Goal: Transaction & Acquisition: Purchase product/service

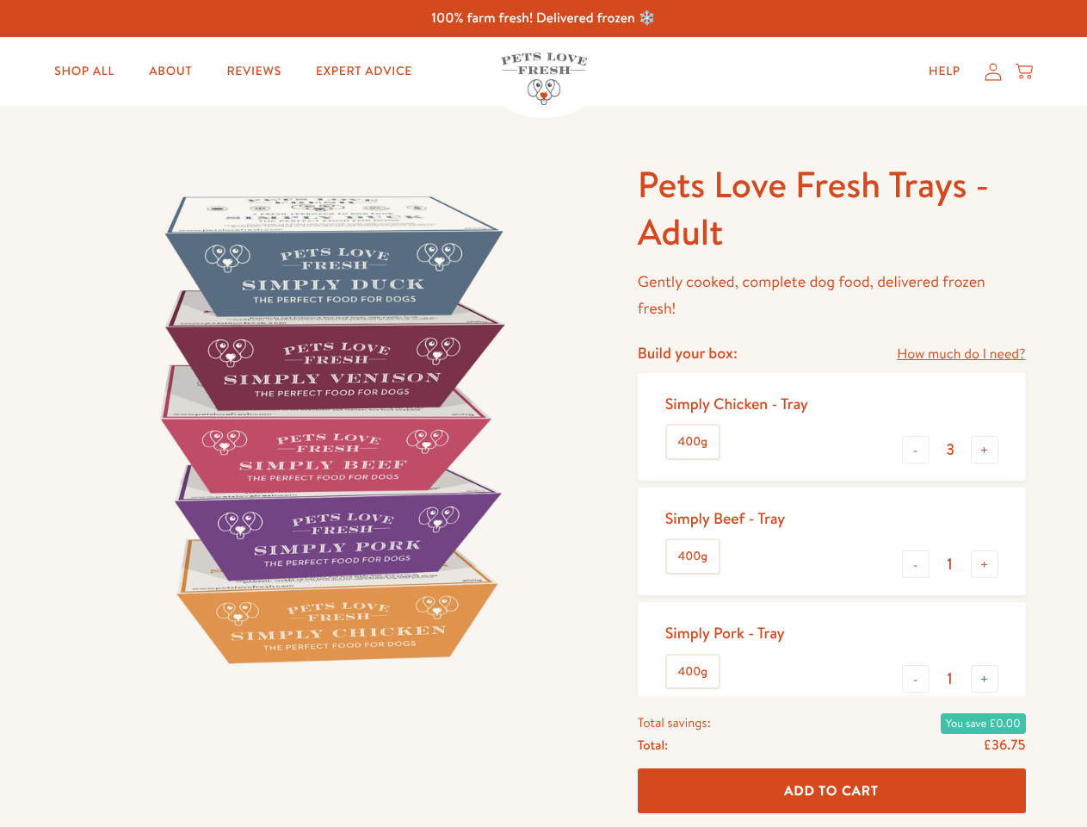
click at [543, 413] on img at bounding box center [329, 428] width 535 height 535
click at [961, 354] on link "How much do I need?" at bounding box center [961, 354] width 128 height 23
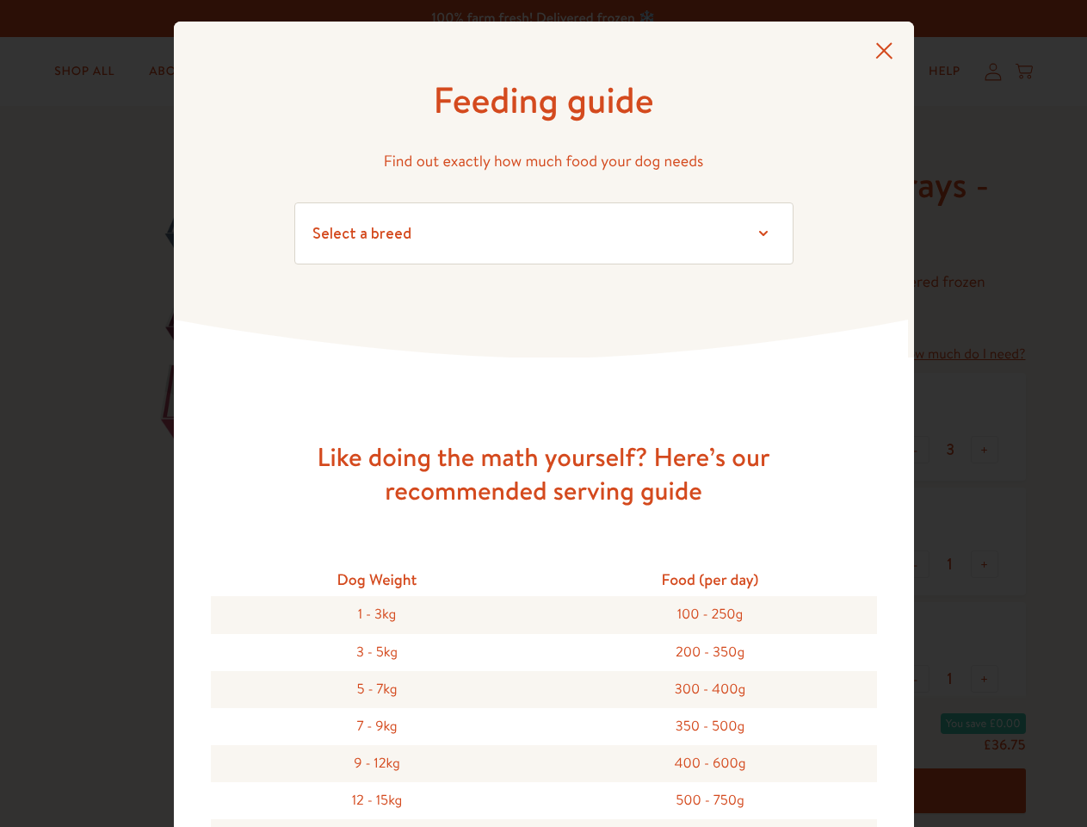
click at [916, 449] on div "Feeding guide Find out exactly how much food your dog needs Select a breed Affe…" at bounding box center [543, 413] width 1087 height 827
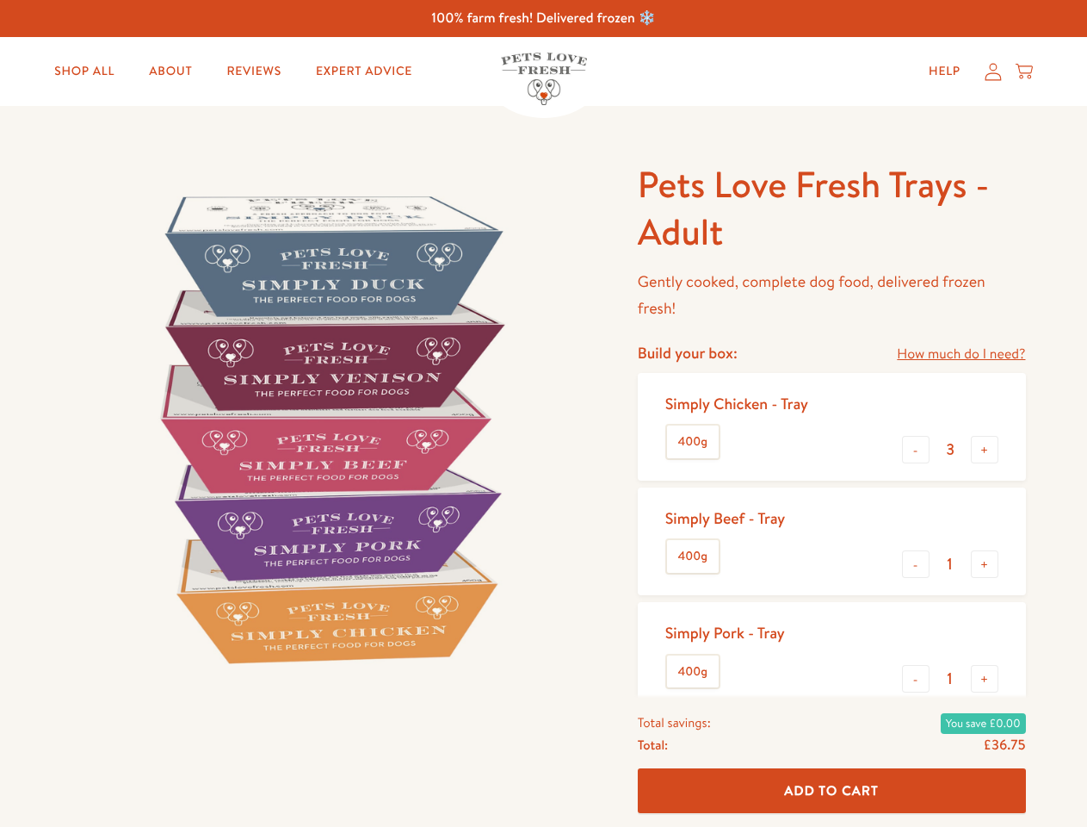
click at [985, 449] on button "+" at bounding box center [985, 450] width 28 height 28
type input "4"
click at [916, 564] on button "-" at bounding box center [916, 564] width 28 height 28
click at [985, 564] on button "+" at bounding box center [985, 564] width 28 height 28
type input "1"
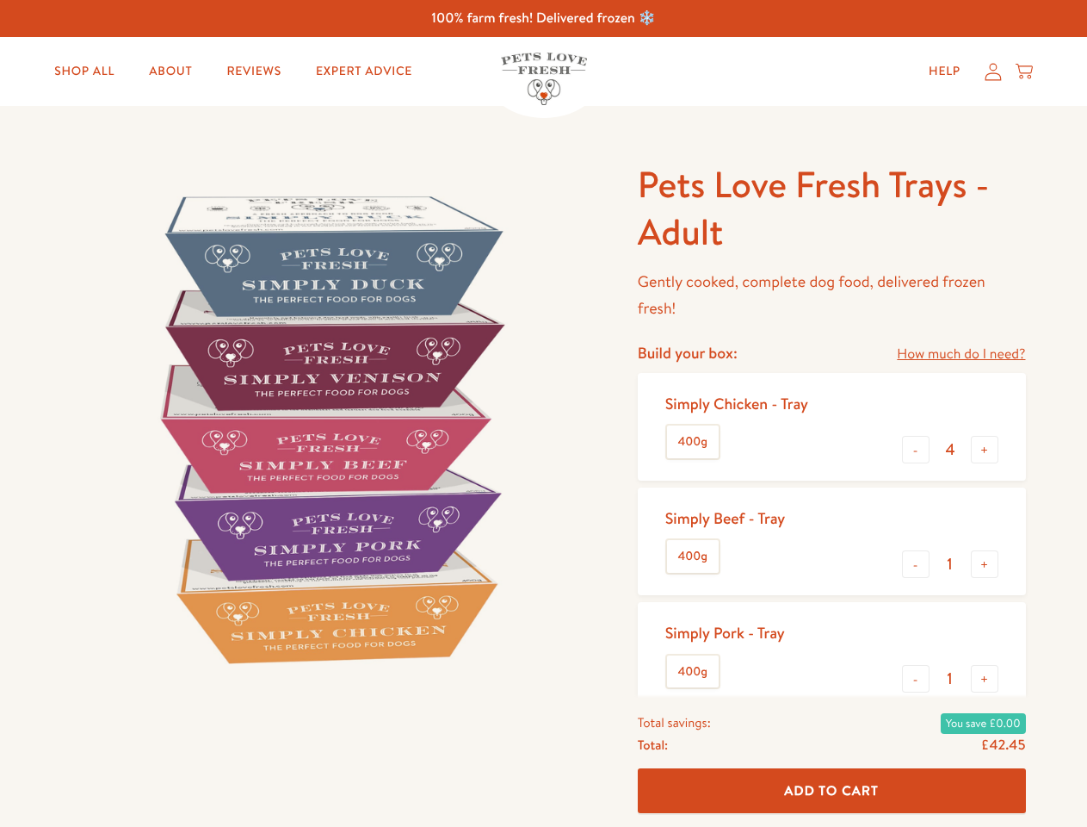
click at [916, 678] on button "-" at bounding box center [916, 679] width 28 height 28
click at [985, 678] on button "+" at bounding box center [985, 679] width 28 height 28
type input "1"
click at [832, 790] on span "Add To Cart" at bounding box center [831, 790] width 95 height 18
